Goal: Task Accomplishment & Management: Complete application form

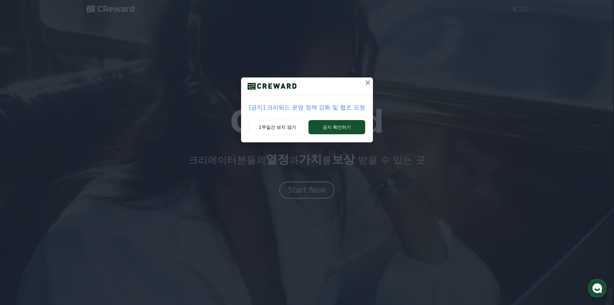
click at [334, 109] on p "[공지] 크리워드 운영 정책 강화 및 협조 요청" at bounding box center [307, 107] width 116 height 9
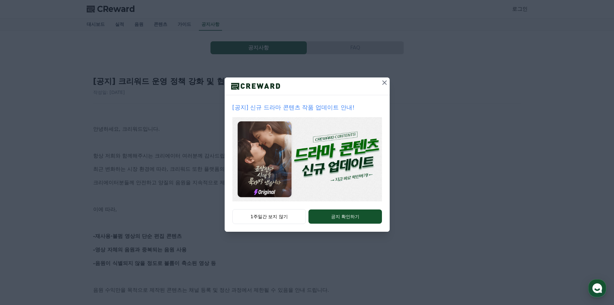
click at [381, 83] on icon at bounding box center [385, 83] width 8 height 8
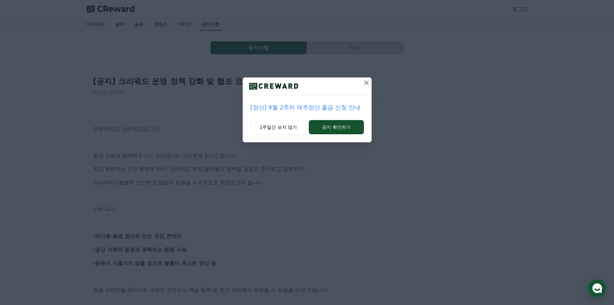
click at [367, 82] on icon at bounding box center [367, 83] width 8 height 8
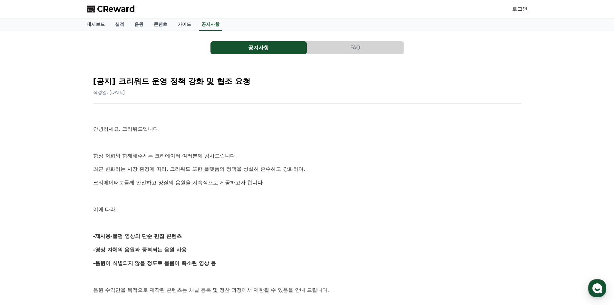
click at [122, 8] on span "CReward" at bounding box center [116, 9] width 38 height 10
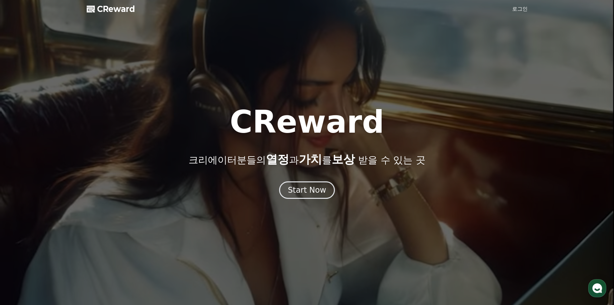
click at [513, 11] on link "로그인" at bounding box center [519, 9] width 15 height 8
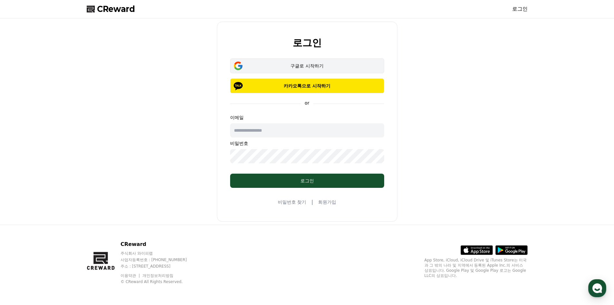
click at [319, 67] on div "구글로 시작하기" at bounding box center [306, 66] width 135 height 6
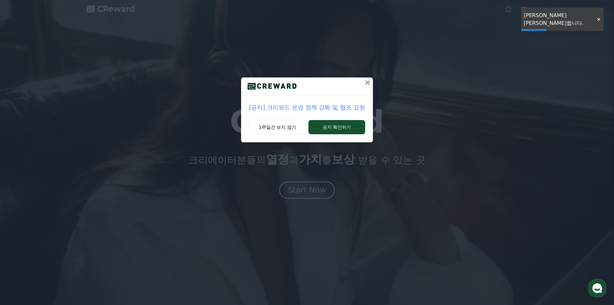
click at [368, 81] on icon at bounding box center [368, 83] width 8 height 8
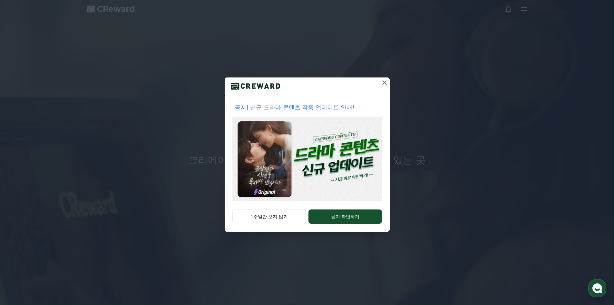
click at [386, 83] on icon at bounding box center [385, 83] width 8 height 8
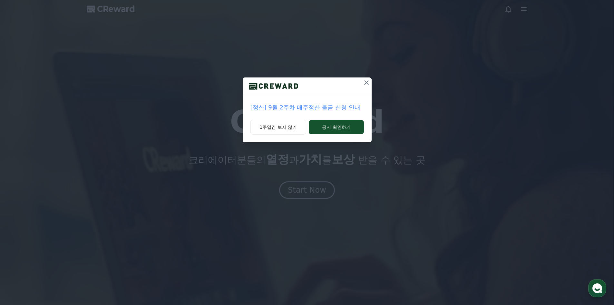
click at [367, 83] on icon at bounding box center [366, 82] width 5 height 5
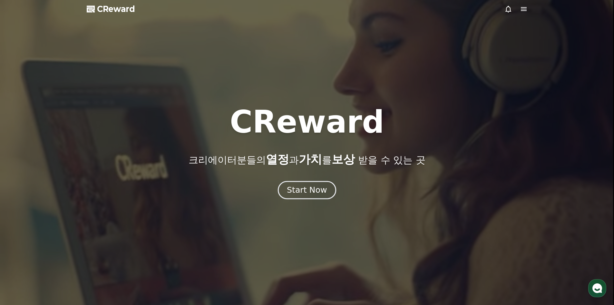
click at [315, 190] on div "Start Now" at bounding box center [307, 189] width 40 height 11
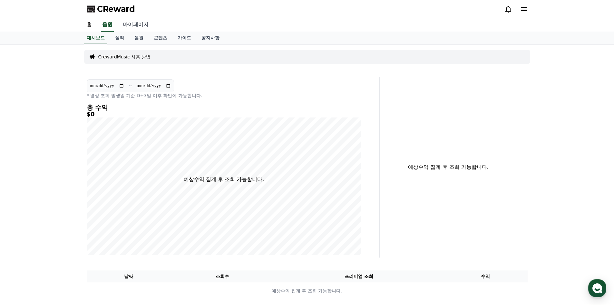
click at [137, 27] on link "마이페이지" at bounding box center [136, 25] width 36 height 14
select select "**********"
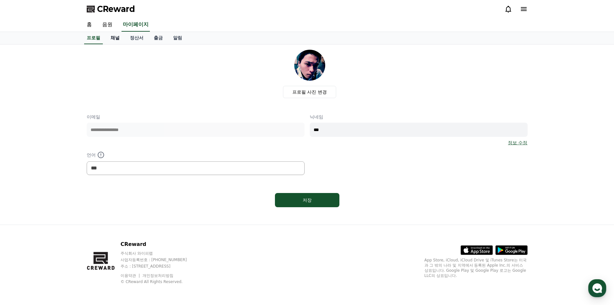
click at [116, 39] on link "채널" at bounding box center [114, 38] width 19 height 12
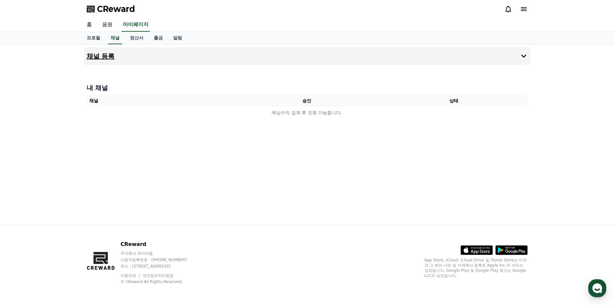
click at [184, 60] on button "채널 등록" at bounding box center [307, 56] width 446 height 18
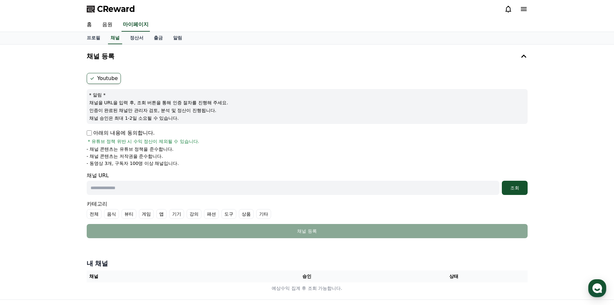
click at [138, 186] on input "text" at bounding box center [293, 187] width 413 height 14
paste input "**********"
type input "**********"
drag, startPoint x: 174, startPoint y: 165, endPoint x: 50, endPoint y: 137, distance: 126.9
click at [50, 137] on div "**********" at bounding box center [307, 171] width 614 height 255
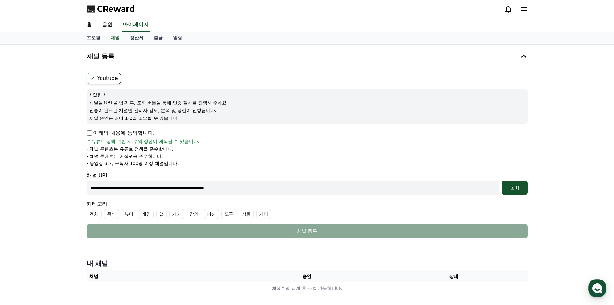
click at [141, 153] on p "- 채널 콘텐츠는 저작권을 준수합니다." at bounding box center [125, 156] width 76 height 6
click at [198, 156] on li "- 채널 콘텐츠는 저작권을 준수합니다." at bounding box center [307, 156] width 441 height 6
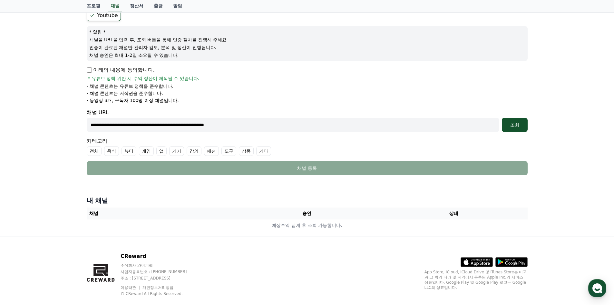
scroll to position [64, 0]
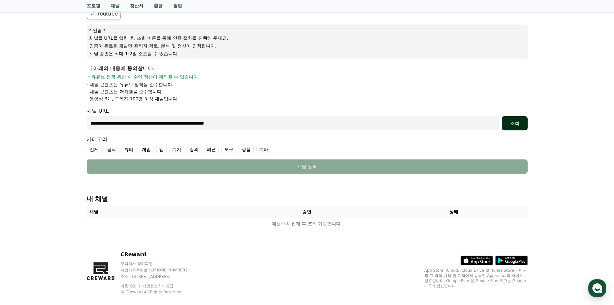
click at [512, 123] on div "조회" at bounding box center [514, 123] width 21 height 6
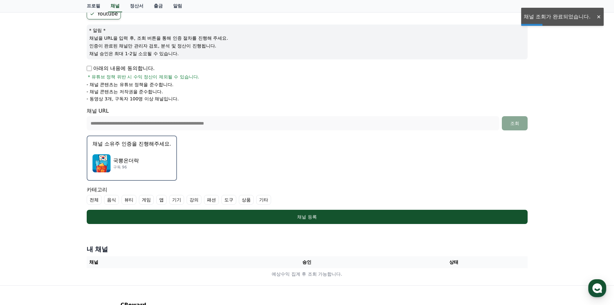
click at [145, 153] on div "국뽕온더락 구독 96" at bounding box center [132, 163] width 79 height 26
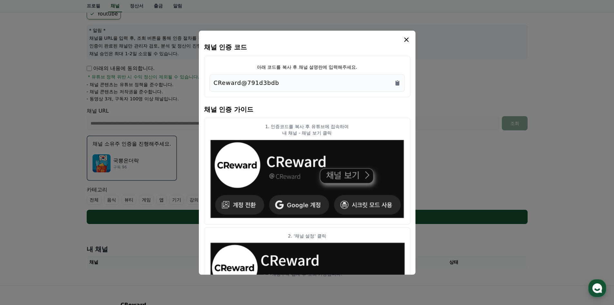
scroll to position [0, 0]
click at [395, 83] on icon "Copy to clipboard" at bounding box center [397, 83] width 6 height 6
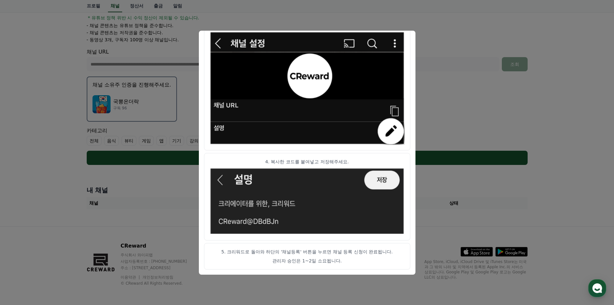
scroll to position [125, 0]
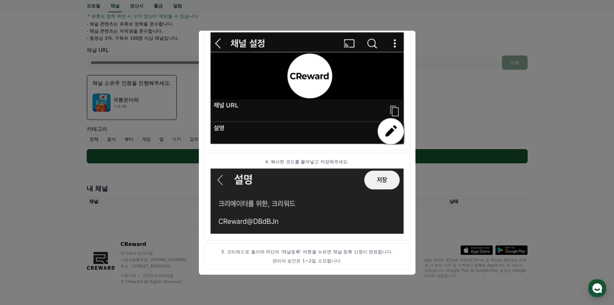
click at [480, 42] on button "close modal" at bounding box center [307, 152] width 614 height 305
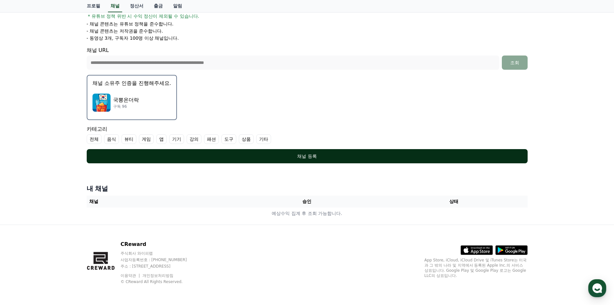
click at [308, 158] on div "채널 등록" at bounding box center [307, 156] width 415 height 6
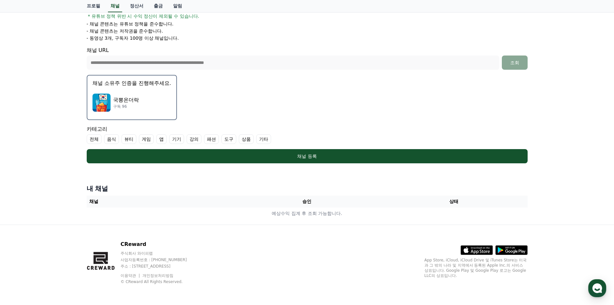
click at [265, 140] on label "기타" at bounding box center [263, 139] width 15 height 10
click at [96, 139] on label "전체" at bounding box center [94, 139] width 15 height 10
click at [95, 141] on label "전체" at bounding box center [94, 139] width 15 height 10
click at [95, 140] on label "전체" at bounding box center [98, 139] width 23 height 10
click at [268, 142] on label "기타" at bounding box center [267, 139] width 23 height 10
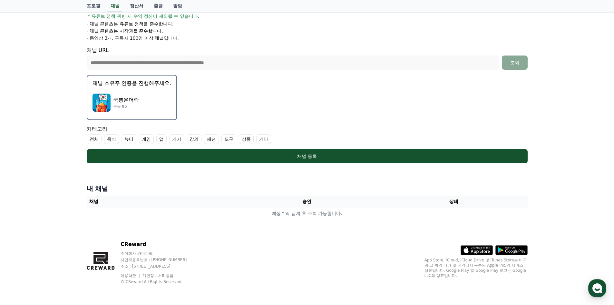
click at [265, 140] on label "기타" at bounding box center [263, 139] width 15 height 10
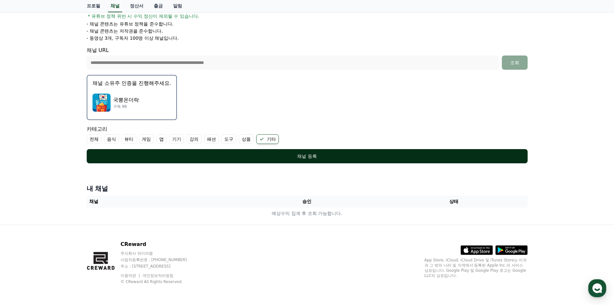
click at [294, 155] on div "채널 등록" at bounding box center [307, 156] width 415 height 6
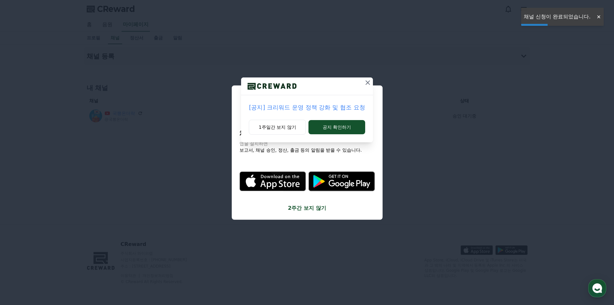
click at [367, 81] on icon at bounding box center [368, 83] width 8 height 8
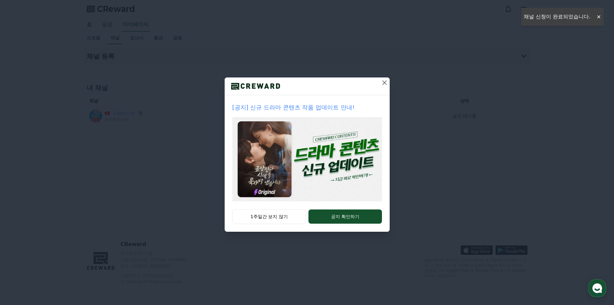
click at [384, 84] on icon at bounding box center [385, 83] width 8 height 8
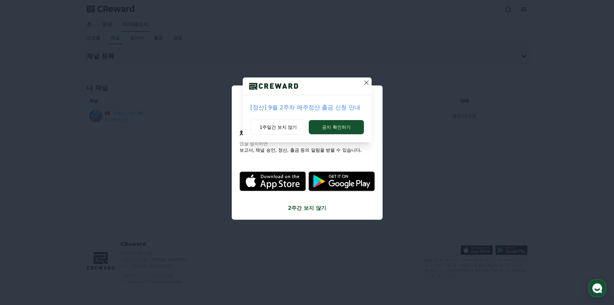
click at [367, 83] on icon at bounding box center [366, 82] width 5 height 5
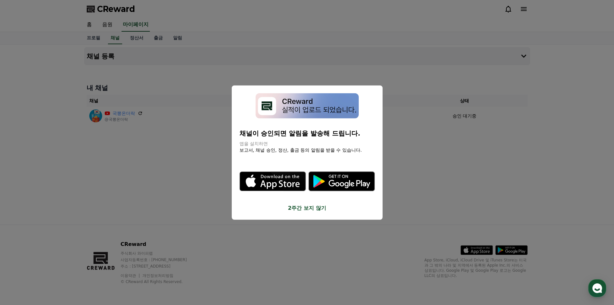
click at [313, 208] on button "2주간 보지 않기" at bounding box center [306, 208] width 135 height 8
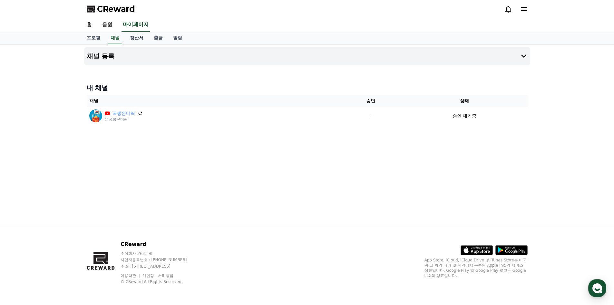
click at [129, 12] on span "CReward" at bounding box center [116, 9] width 38 height 10
